Goal: Find specific page/section: Find specific page/section

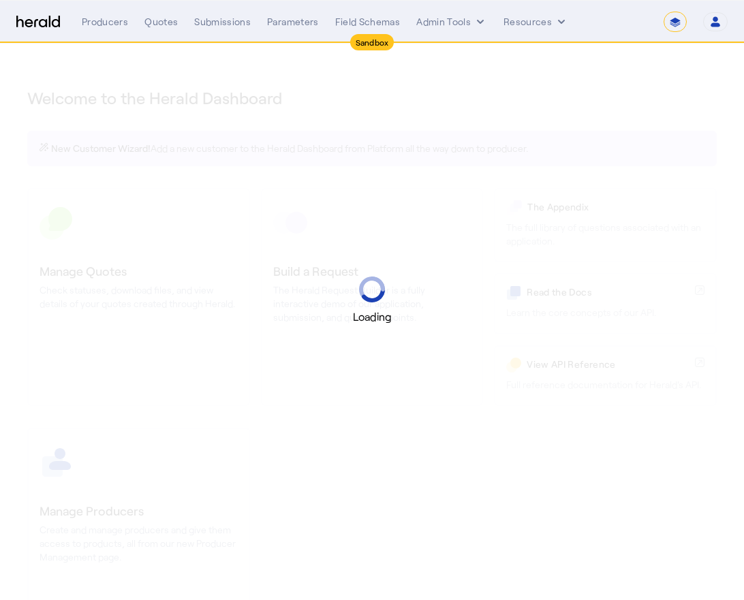
select select "*******"
select select "pfm_2v8p_herald_api"
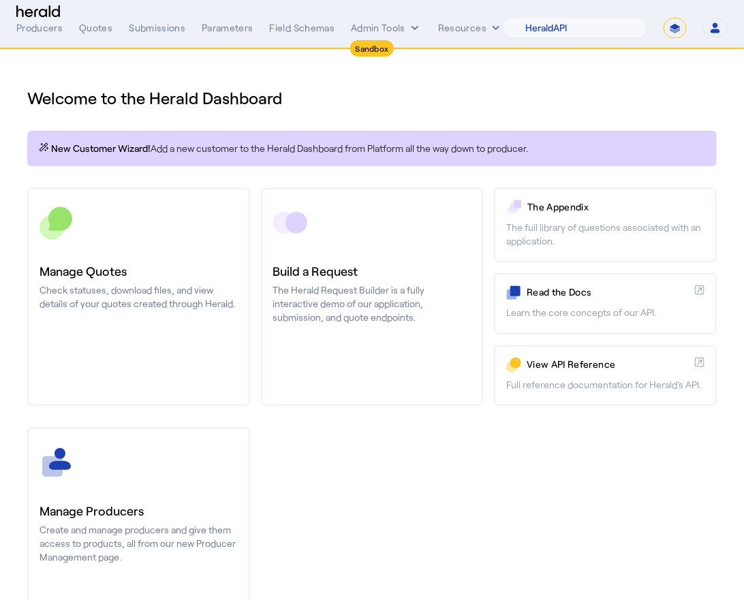
click at [153, 93] on h1 "Welcome to the Herald Dashboard" at bounding box center [371, 98] width 689 height 22
click at [708, 27] on button "Open user menu" at bounding box center [715, 27] width 25 height 19
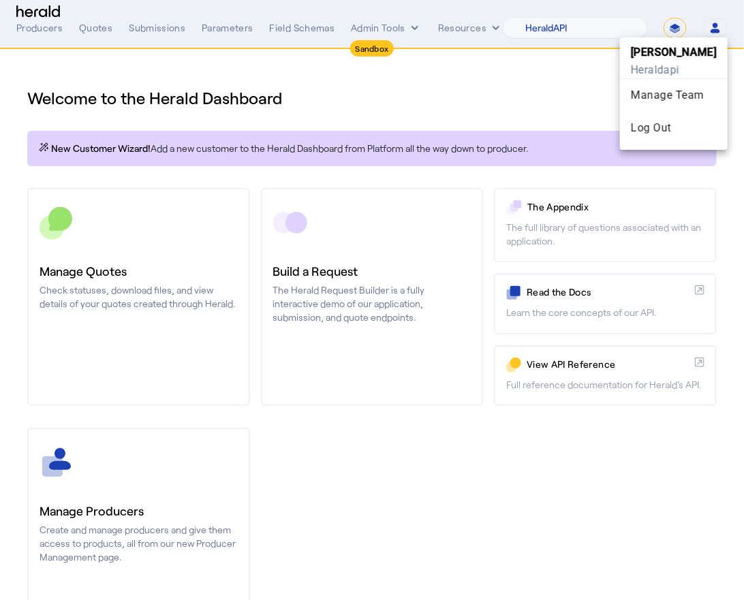
click at [679, 22] on div at bounding box center [372, 300] width 744 height 600
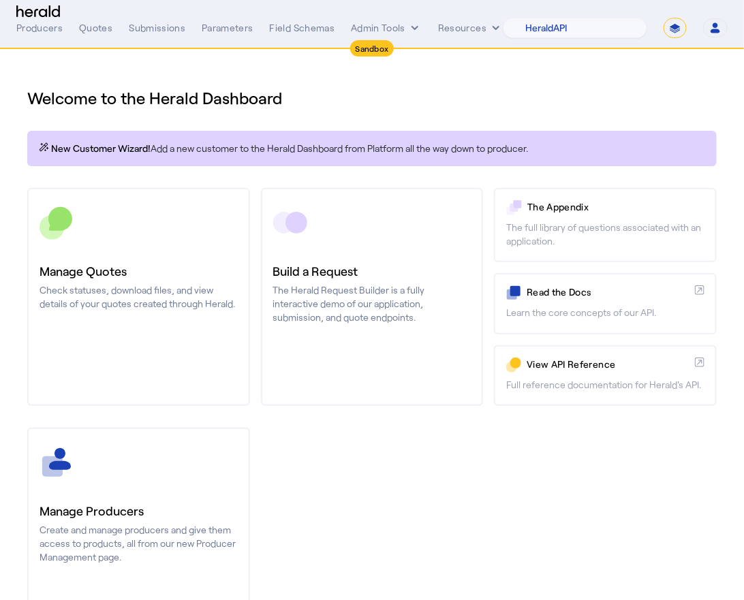
click at [678, 29] on select "**********" at bounding box center [674, 28] width 23 height 20
select select "**********"
click at [665, 18] on select "**********" at bounding box center [674, 28] width 23 height 20
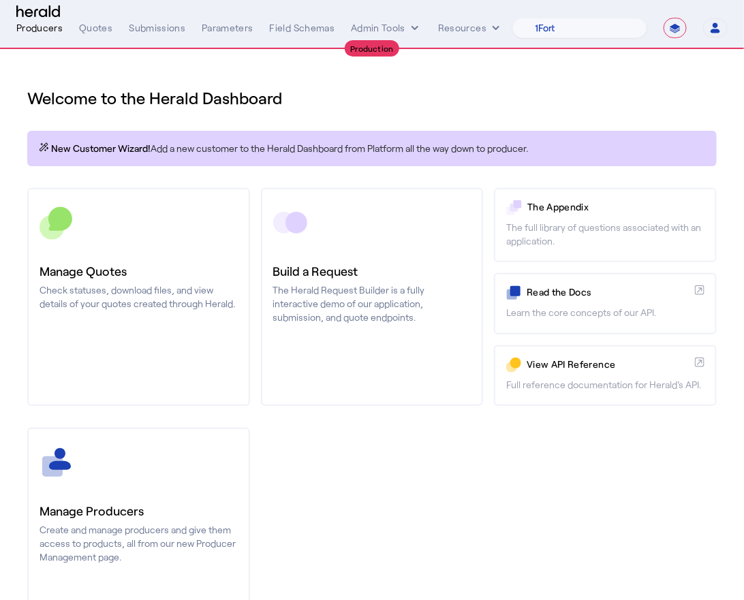
click at [51, 32] on div "Producers" at bounding box center [39, 28] width 46 height 14
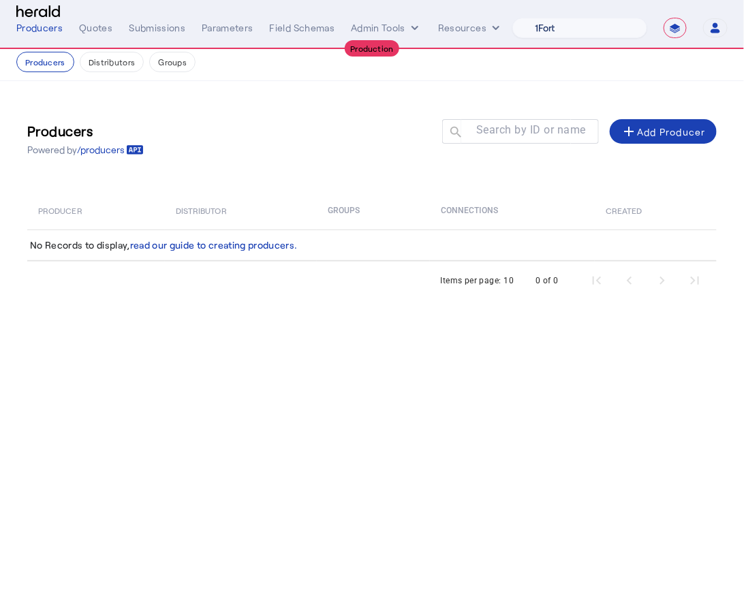
click at [563, 29] on select "1Fort Affinity Risk [PERSON_NAME] [PERSON_NAME] CRC Campus Coverage Citadel Fif…" at bounding box center [579, 28] width 135 height 20
select select "pfm_lx2v_founder_shield"
click at [512, 18] on select "1Fort Affinity Risk [PERSON_NAME] [PERSON_NAME] CRC Campus Coverage Citadel Fif…" at bounding box center [579, 28] width 135 height 20
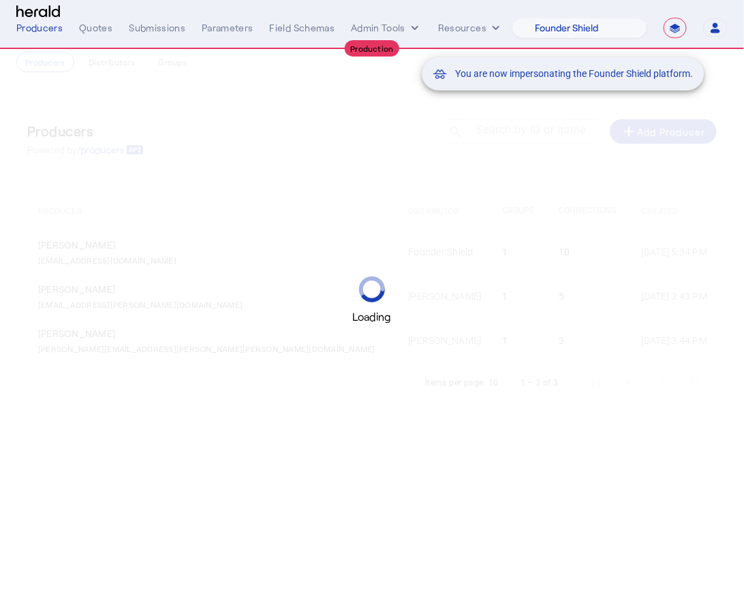
click at [584, 25] on mat-snack-bar-container "You are now impersonating the Founder Shield platform." at bounding box center [597, 22] width 283 height 34
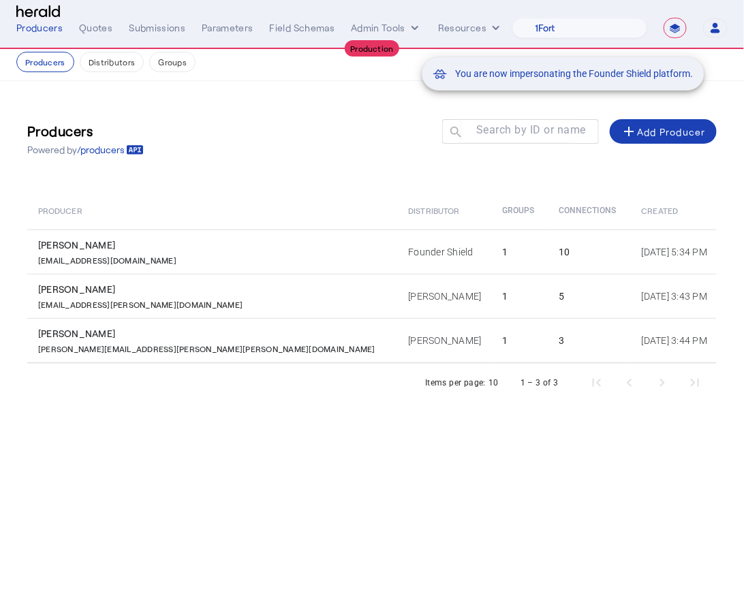
click at [584, 25] on mat-snack-bar-container "You are now impersonating the Founder Shield platform." at bounding box center [597, 22] width 283 height 34
click at [625, 34] on mat-snack-bar-container "You are now impersonating the Founder Shield platform." at bounding box center [597, 22] width 283 height 34
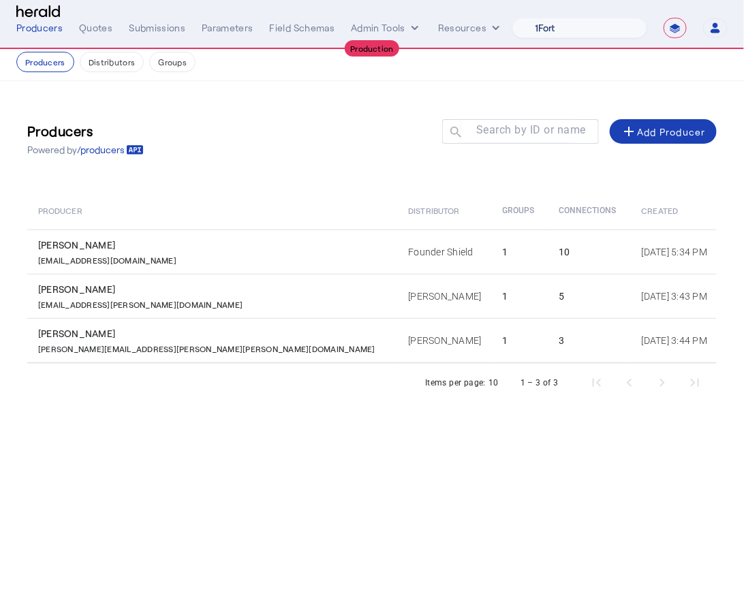
click at [630, 25] on select "1Fort Affinity Risk [PERSON_NAME] [PERSON_NAME] CRC Campus Coverage Citadel Fif…" at bounding box center [579, 28] width 135 height 20
click at [741, 255] on div "Producers Powered by /producers Search by ID or name search add Add Producer Pr…" at bounding box center [372, 255] width 744 height 348
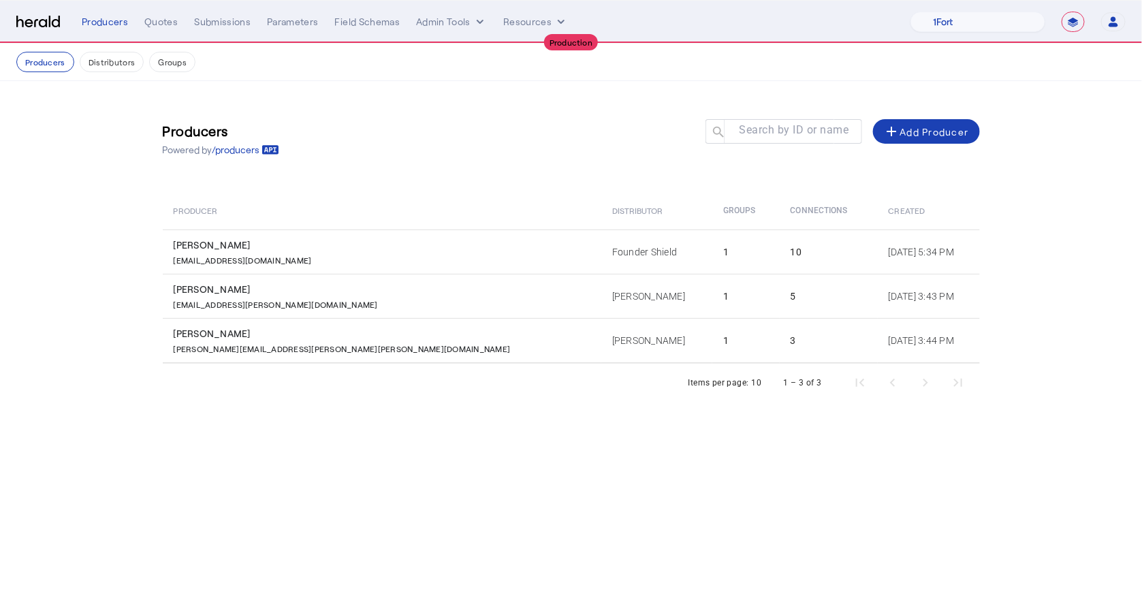
click at [713, 253] on td "1" at bounding box center [746, 252] width 67 height 44
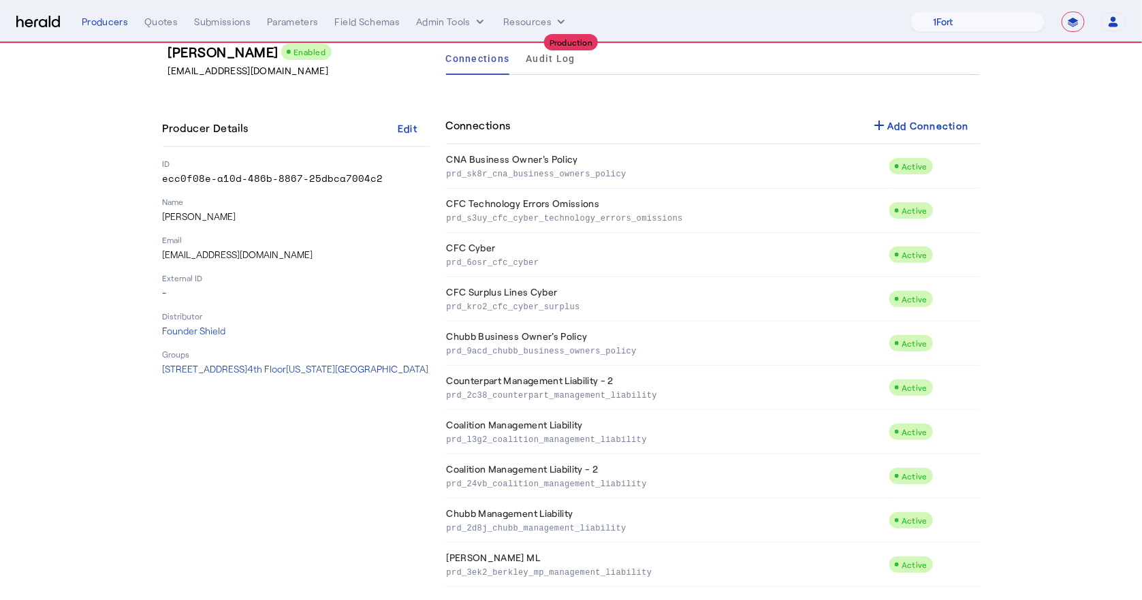
scroll to position [76, 0]
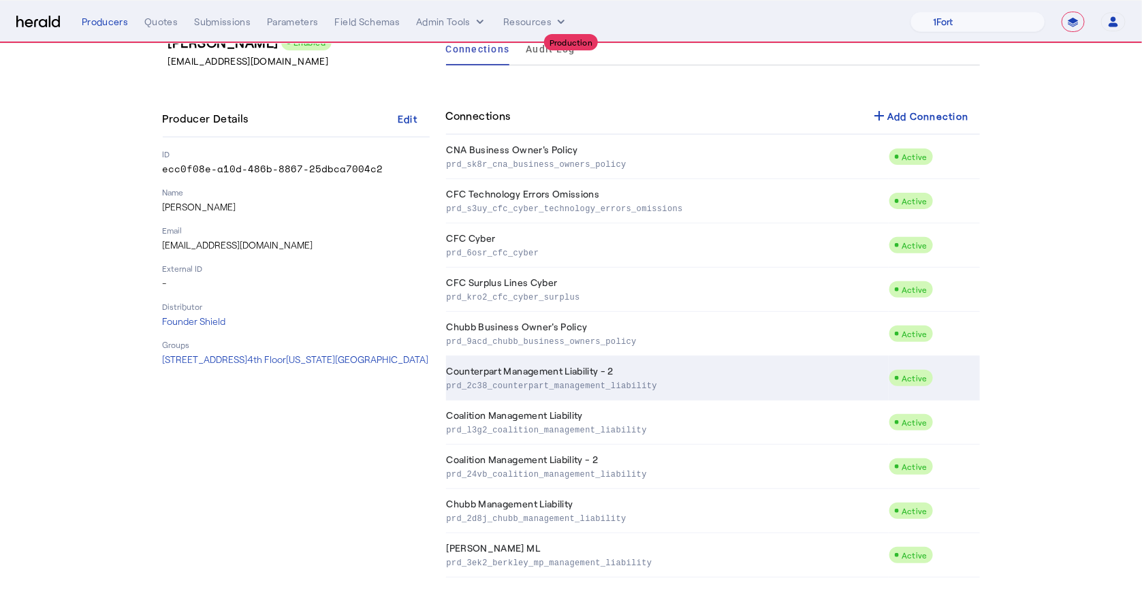
click at [539, 368] on td "Counterpart Management Liability - 2 prd_2c38_counterpart_management_liability" at bounding box center [667, 378] width 443 height 44
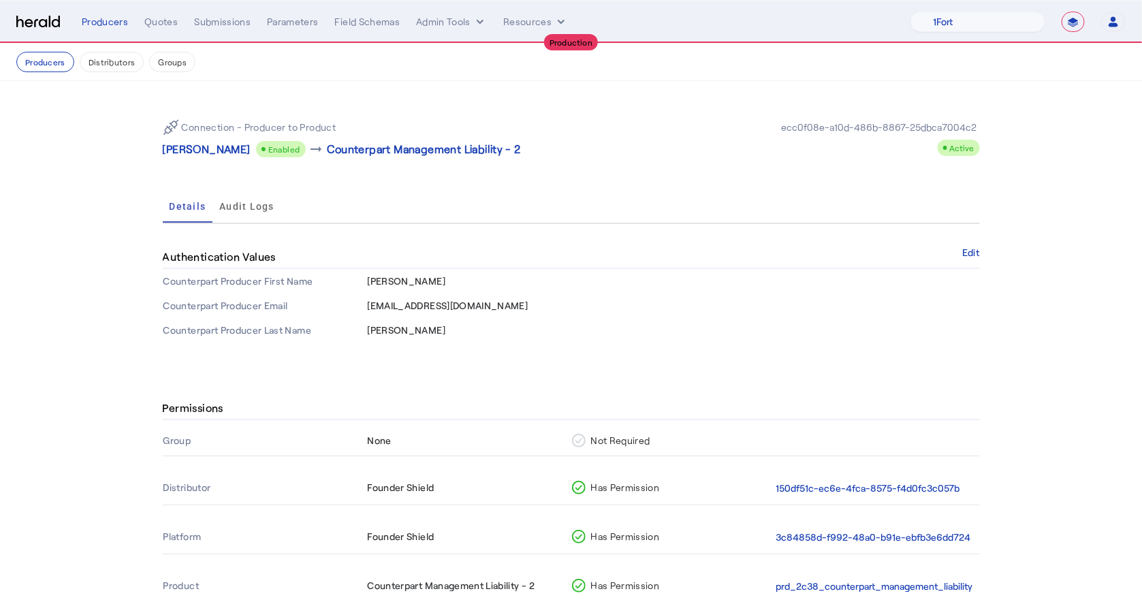
click at [373, 300] on span "[EMAIL_ADDRESS][DOMAIN_NAME]" at bounding box center [448, 306] width 161 height 12
click at [383, 327] on span "[PERSON_NAME]" at bounding box center [407, 330] width 78 height 12
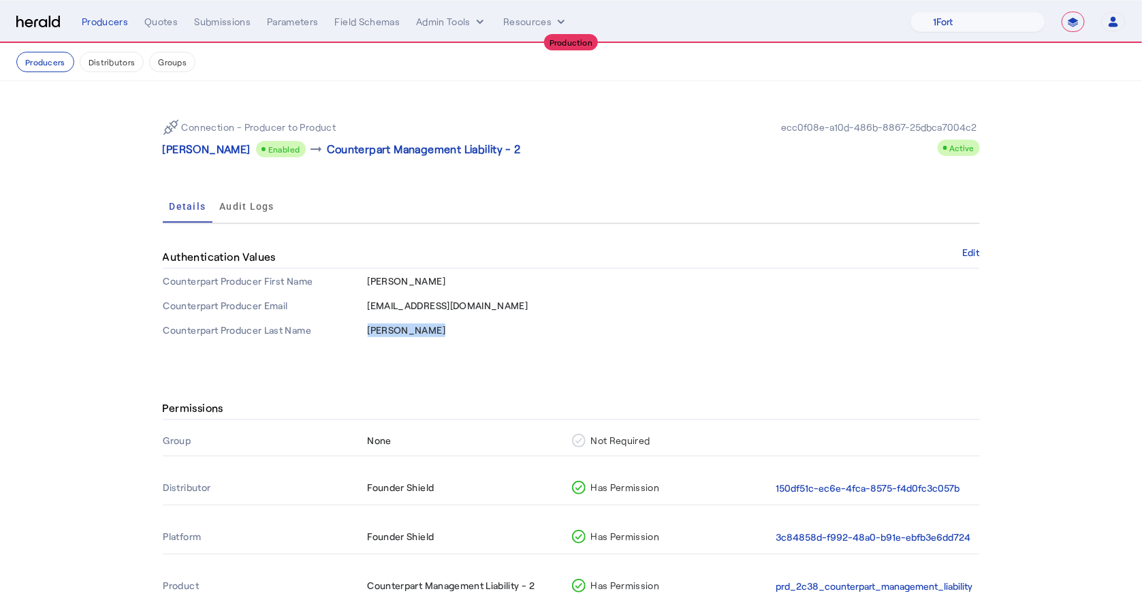
click at [383, 327] on span "[PERSON_NAME]" at bounding box center [407, 330] width 78 height 12
click at [420, 282] on td "[PERSON_NAME]" at bounding box center [673, 281] width 613 height 25
click at [420, 296] on td "[EMAIL_ADDRESS][DOMAIN_NAME]" at bounding box center [673, 306] width 613 height 25
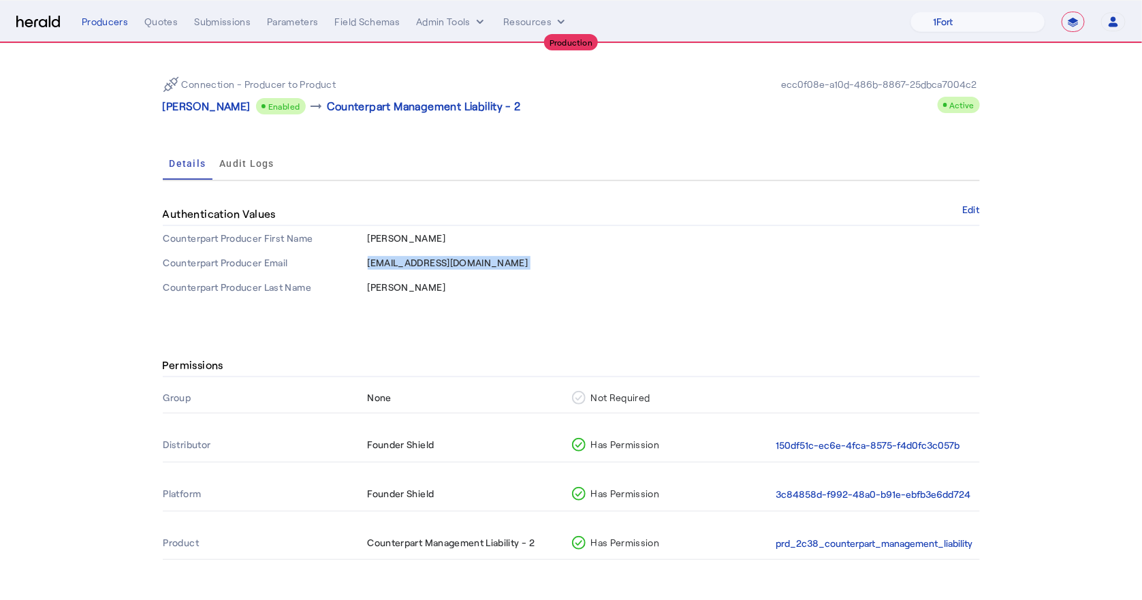
scroll to position [44, 0]
click at [407, 257] on span "[EMAIL_ADDRESS][DOMAIN_NAME]" at bounding box center [448, 261] width 161 height 12
click at [498, 251] on td "[EMAIL_ADDRESS][DOMAIN_NAME]" at bounding box center [673, 261] width 613 height 25
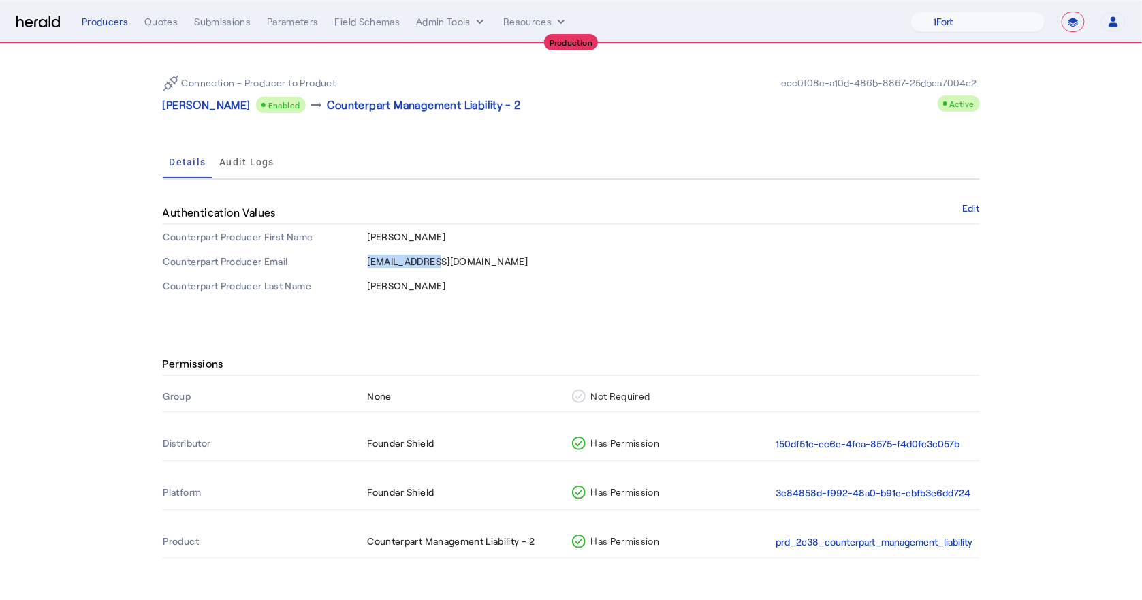
click at [498, 251] on td "[EMAIL_ADDRESS][DOMAIN_NAME]" at bounding box center [673, 261] width 613 height 25
click at [362, 102] on p "Counterpart Management Liability - 2" at bounding box center [424, 105] width 193 height 16
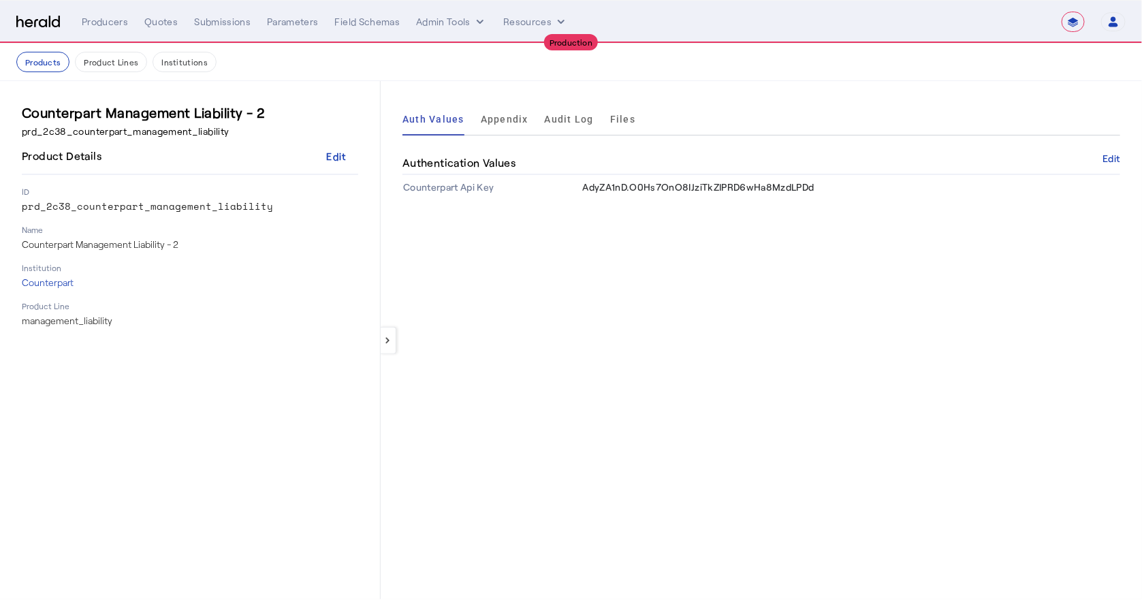
select select "pfm_lx2v_founder_shield"
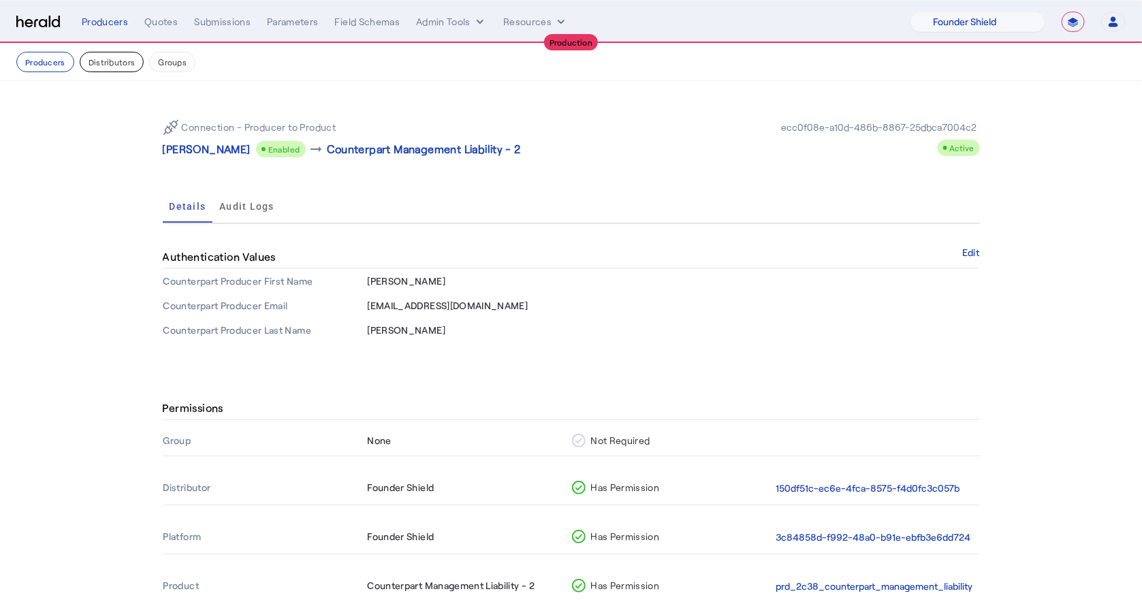
click at [124, 59] on button "Distributors" at bounding box center [112, 62] width 65 height 20
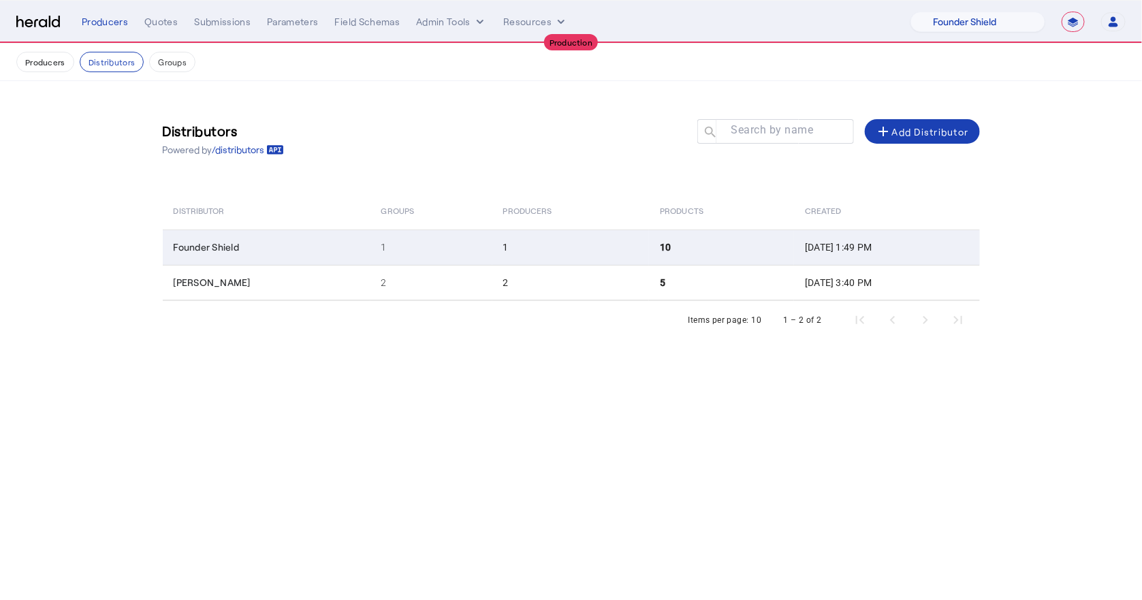
click at [492, 230] on td "1" at bounding box center [570, 247] width 157 height 35
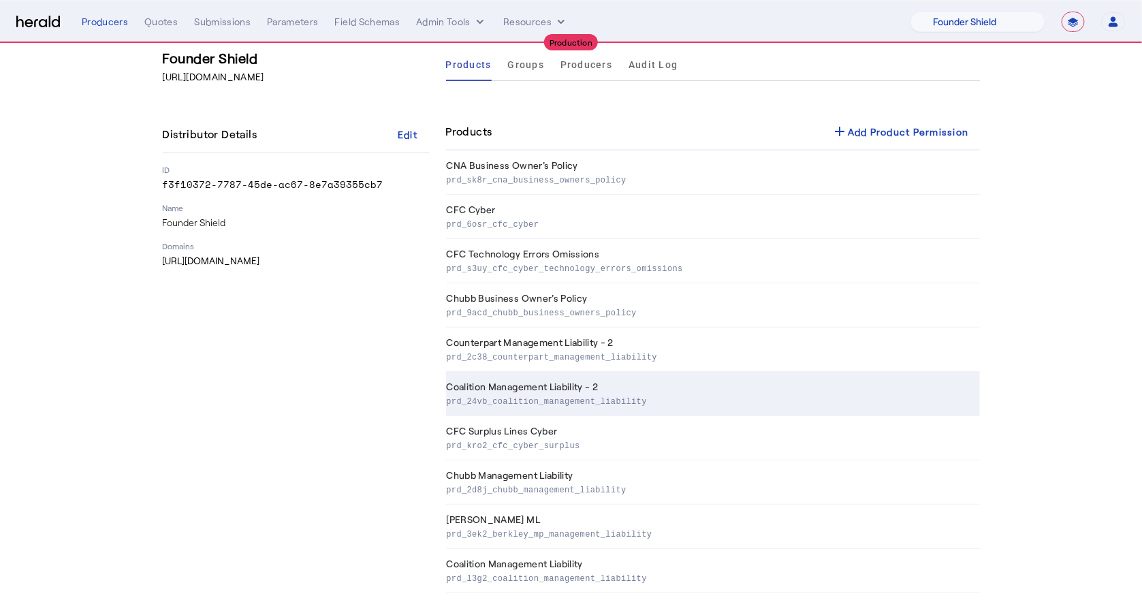
scroll to position [76, 0]
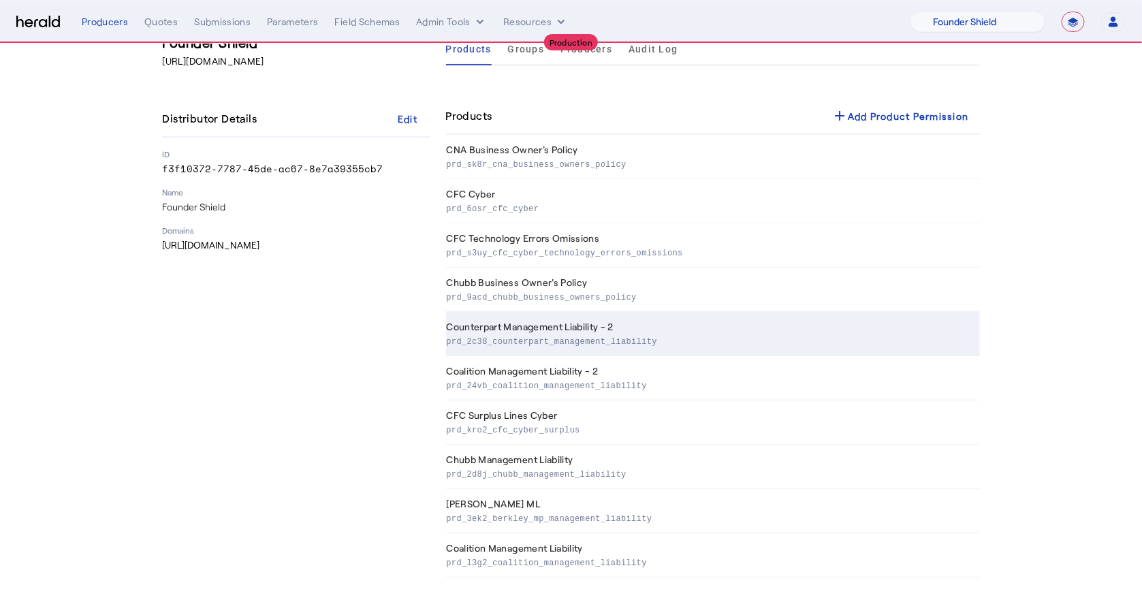
click at [567, 327] on td "Counterpart Management Liability - 2 prd_2c38_counterpart_management_liability" at bounding box center [713, 334] width 534 height 44
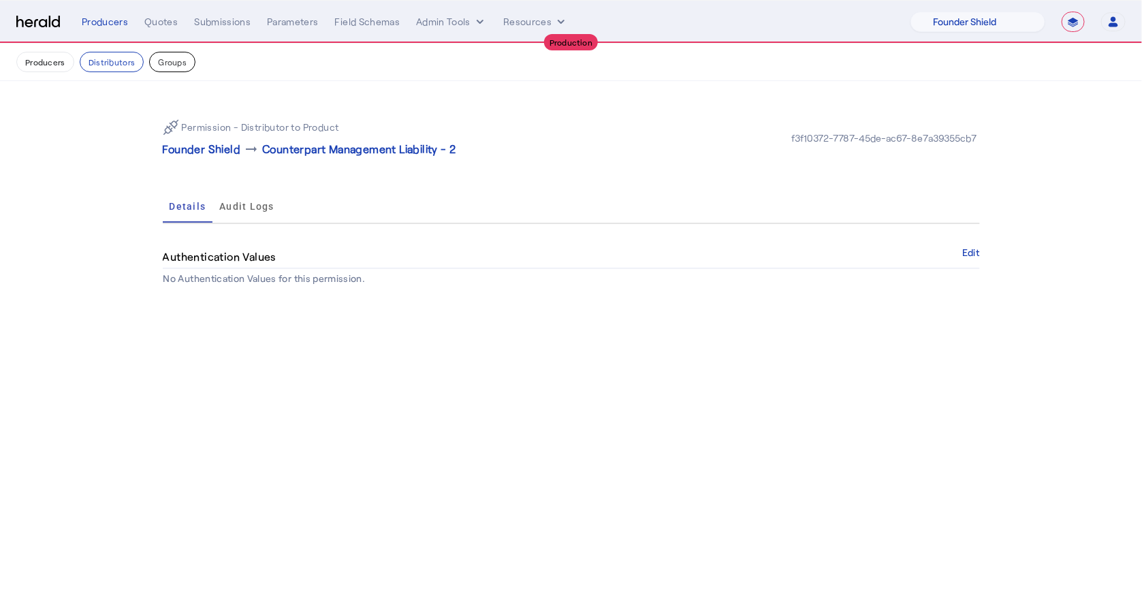
click at [173, 65] on button "Groups" at bounding box center [172, 62] width 46 height 20
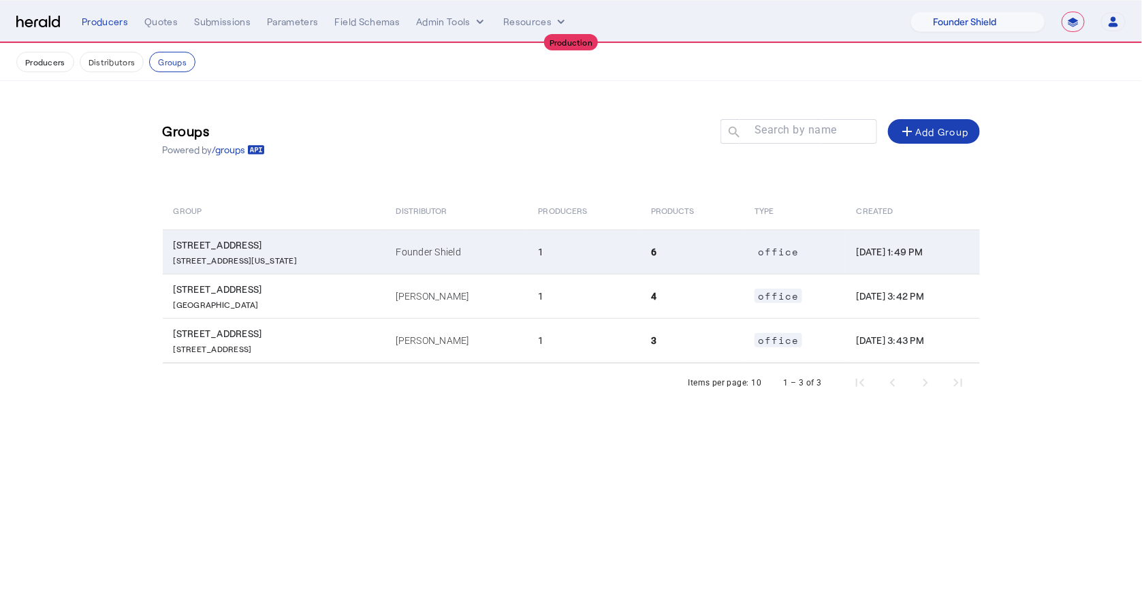
click at [344, 244] on td "[STREET_ADDRESS][US_STATE]" at bounding box center [274, 252] width 223 height 44
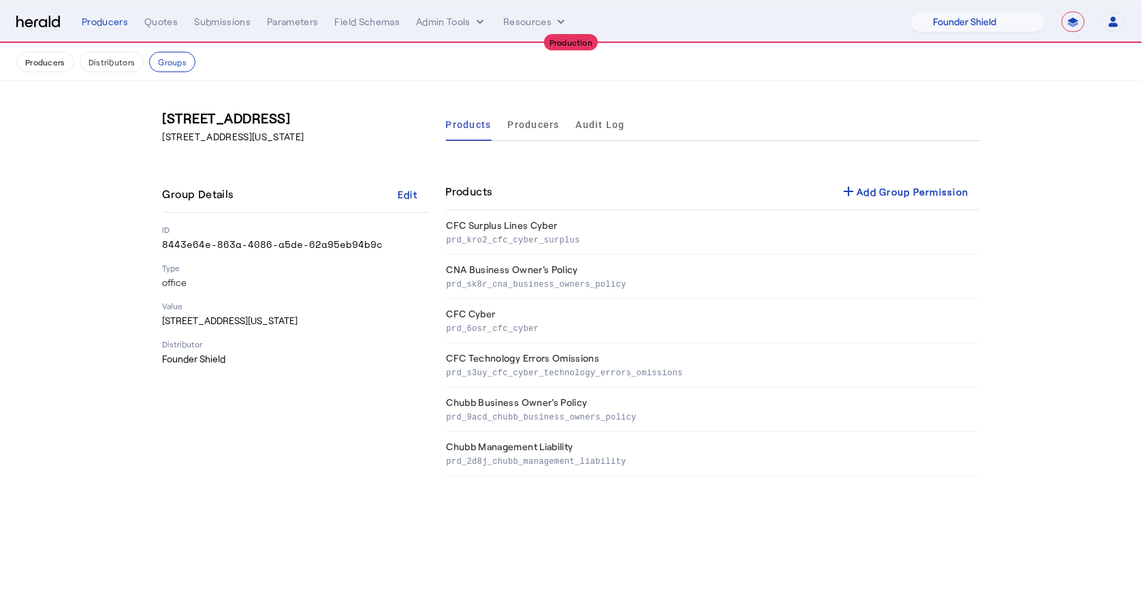
click at [540, 32] on nav "**********" at bounding box center [571, 22] width 1142 height 42
click at [537, 22] on button "Resources" at bounding box center [535, 22] width 65 height 14
click at [469, 18] on div at bounding box center [571, 300] width 1142 height 600
click at [469, 18] on button "Admin Tools" at bounding box center [451, 22] width 71 height 14
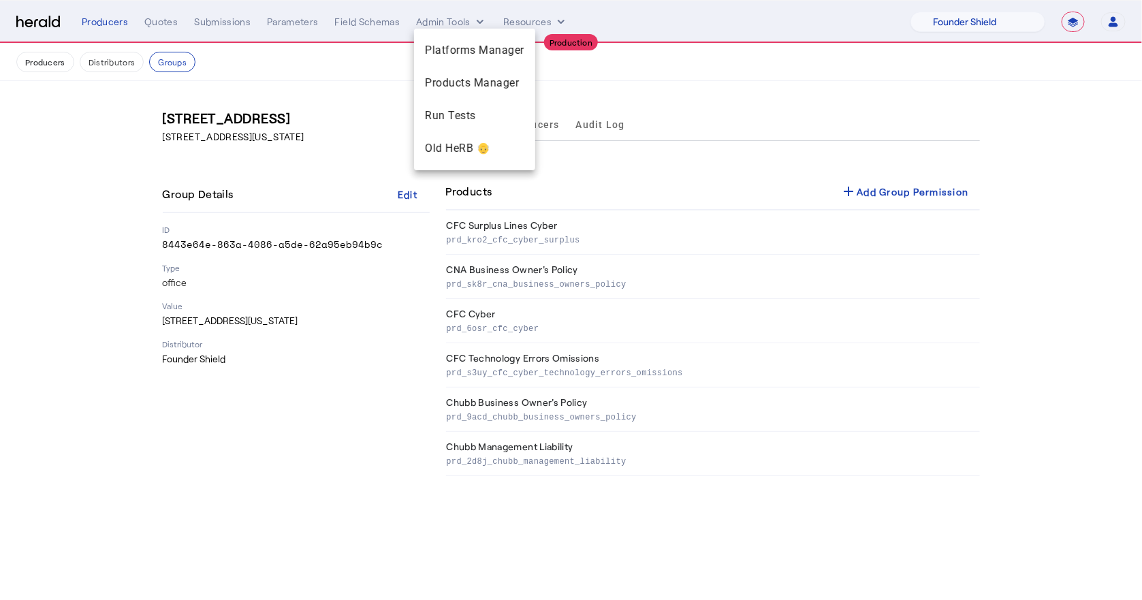
click at [458, 29] on div "Platforms Manager Products Manager Run Tests Old HeRB 👴" at bounding box center [474, 100] width 121 height 142
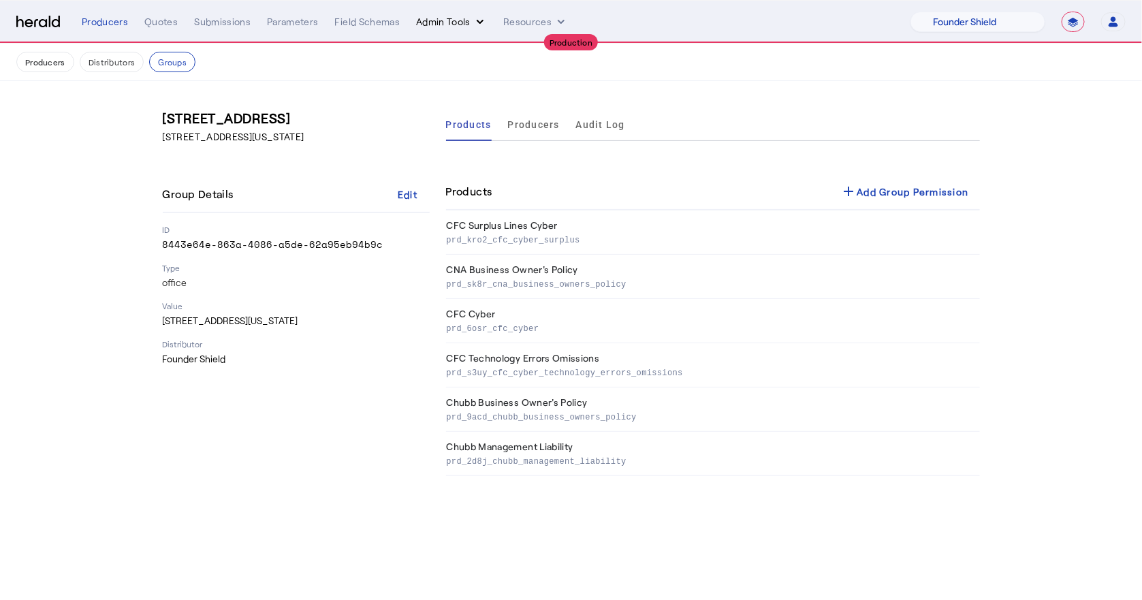
click at [454, 24] on button "Admin Tools" at bounding box center [451, 22] width 71 height 14
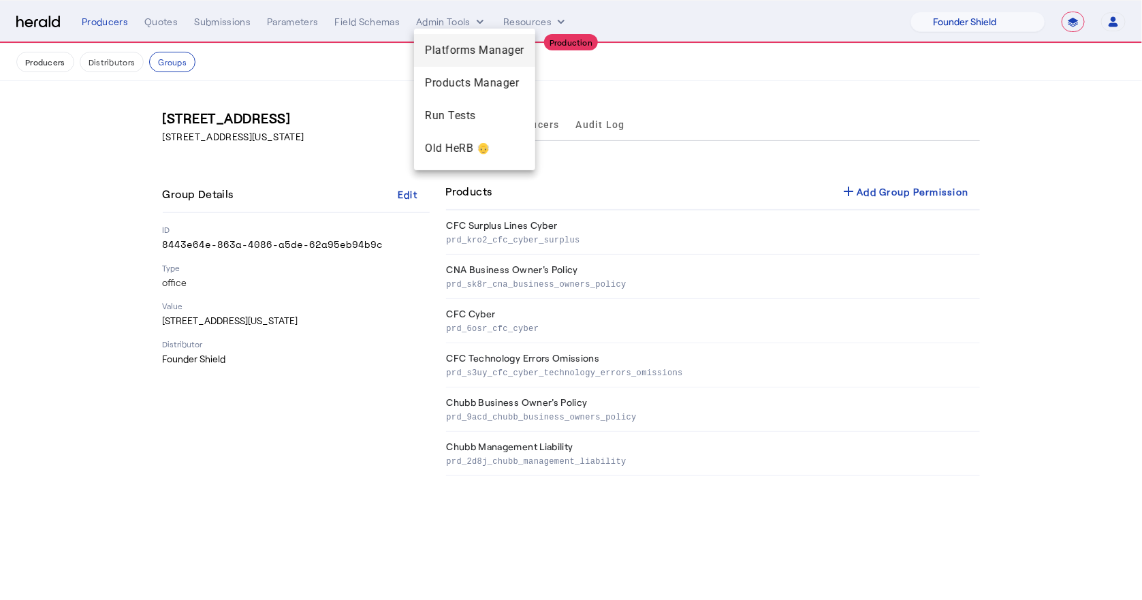
click at [454, 59] on div "Platforms Manager" at bounding box center [474, 50] width 121 height 33
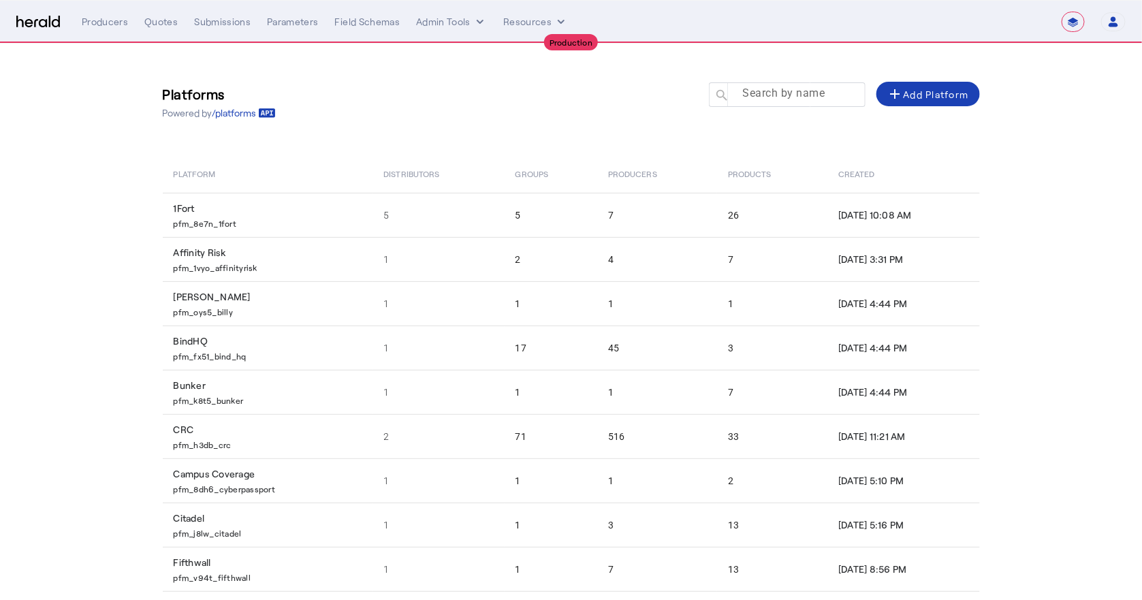
click at [743, 104] on div at bounding box center [793, 101] width 123 height 38
click at [743, 96] on input "Search by name" at bounding box center [793, 94] width 123 height 16
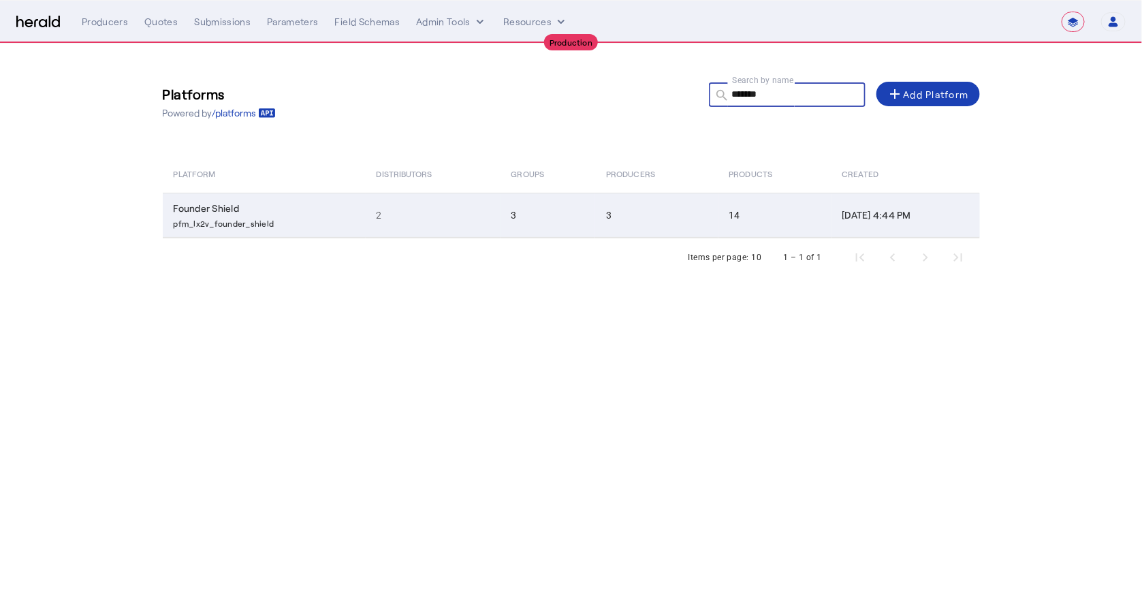
type input "*******"
click at [663, 224] on td "3" at bounding box center [656, 215] width 123 height 45
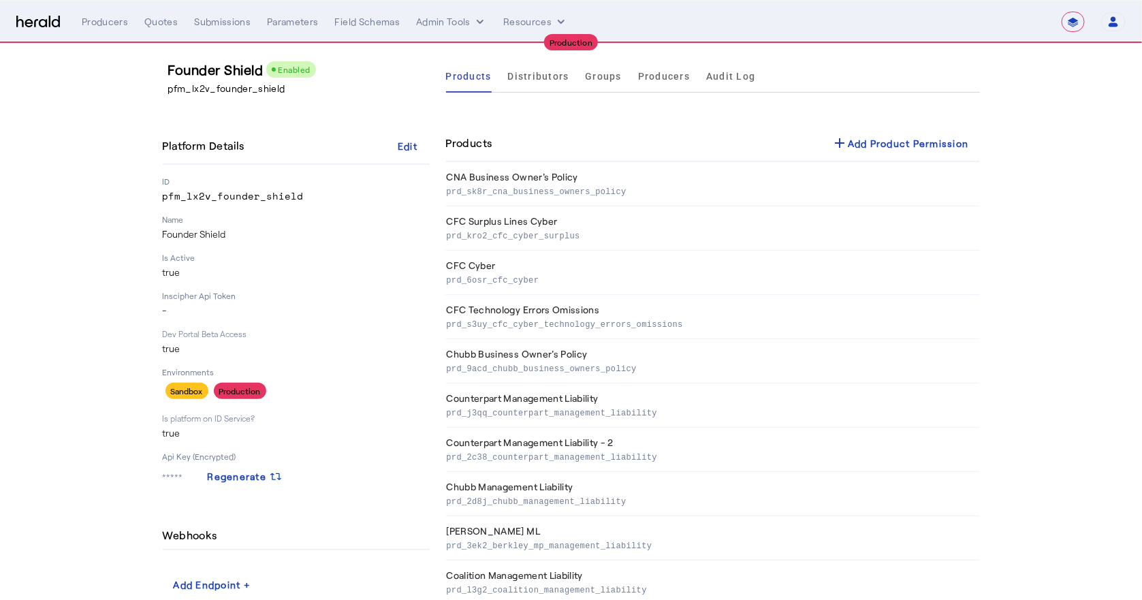
scroll to position [12, 0]
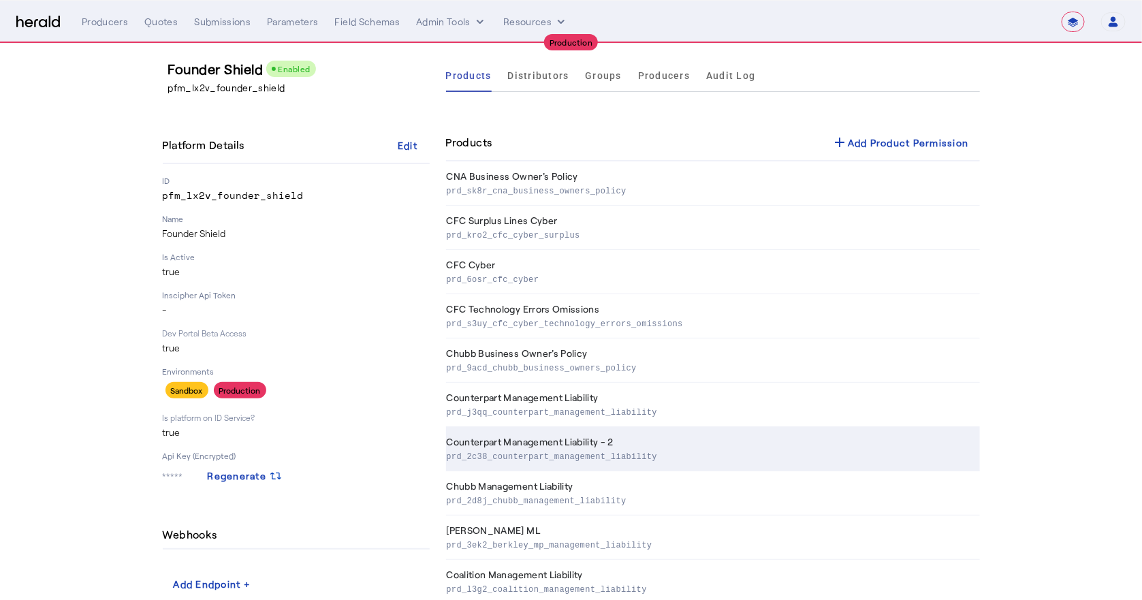
click at [632, 427] on th "Counterpart Management Liability - 2 prd_2c38_counterpart_management_liability" at bounding box center [713, 449] width 534 height 44
